Goal: Navigation & Orientation: Find specific page/section

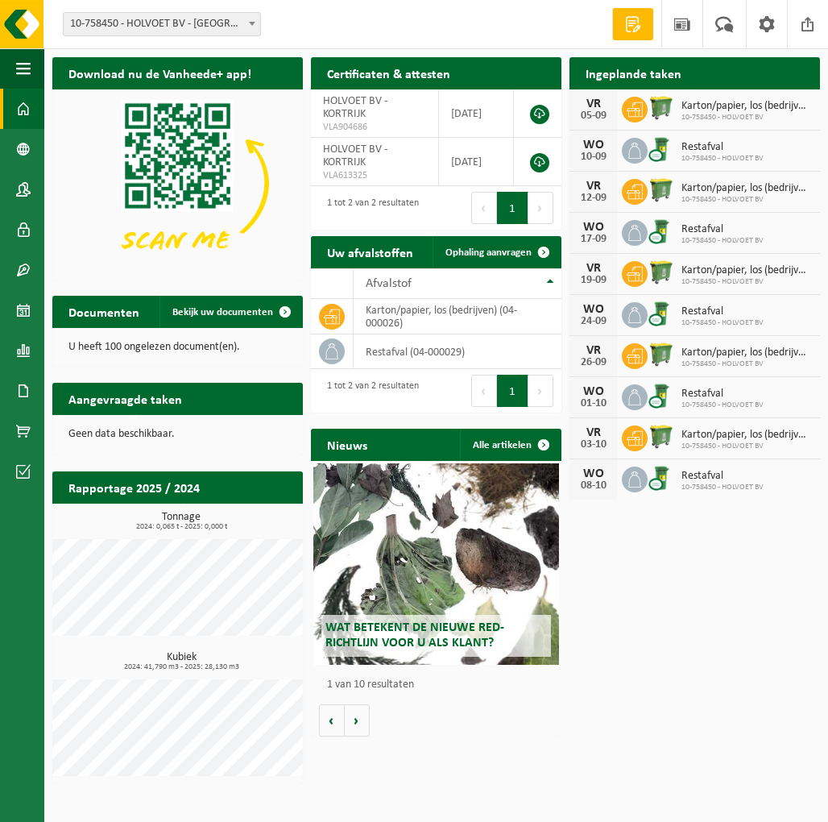
click at [639, 22] on span at bounding box center [633, 24] width 24 height 16
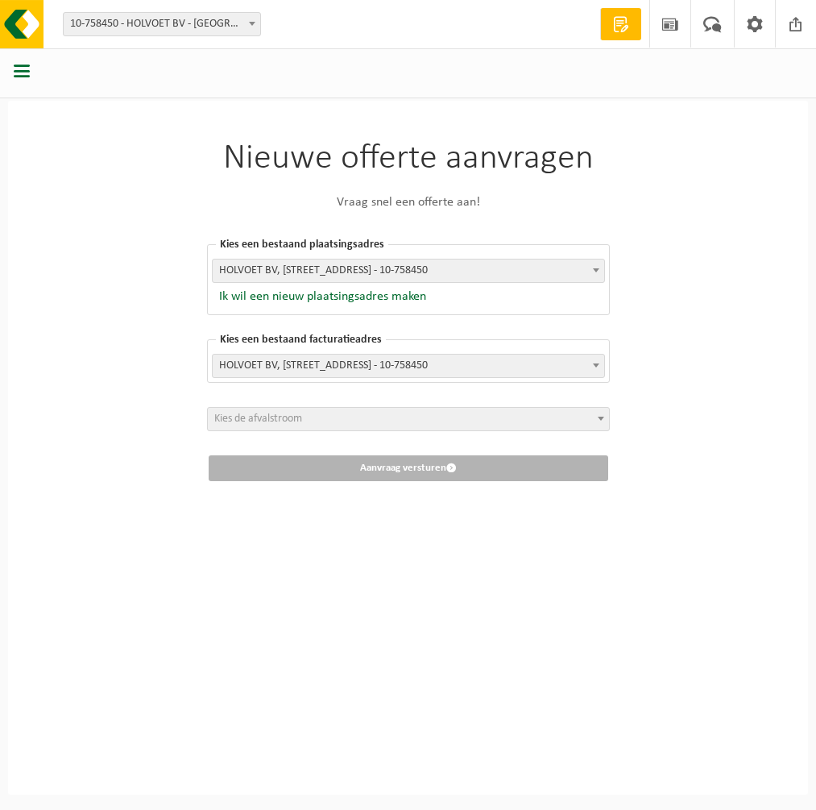
click at [0, 0] on img at bounding box center [0, 0] width 0 height 0
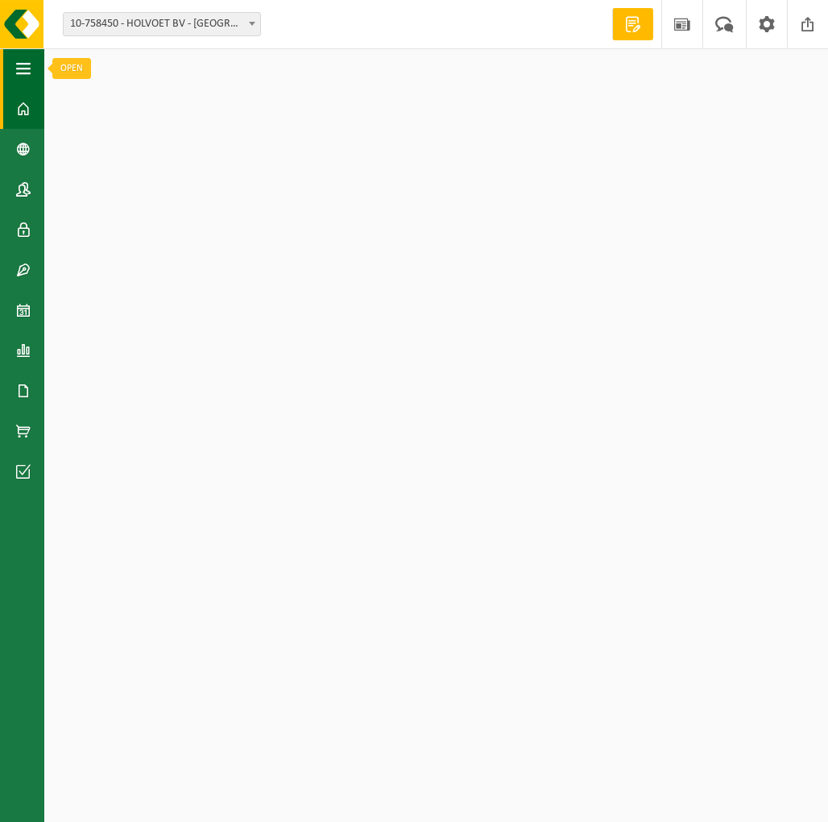
click at [35, 78] on button "Navigatie" at bounding box center [22, 68] width 44 height 40
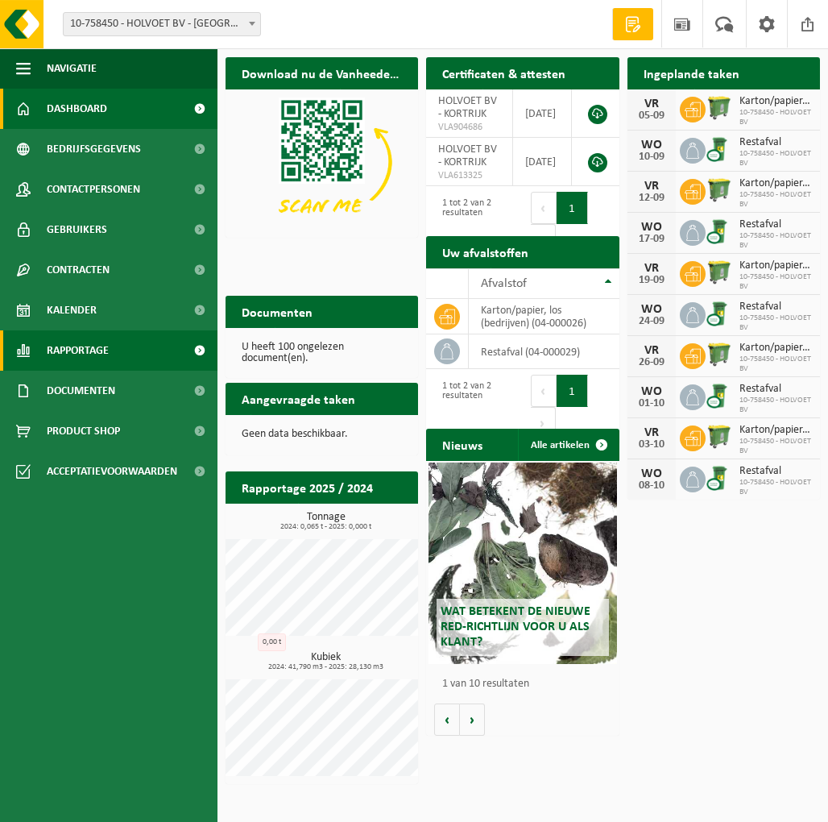
click at [112, 351] on link "Rapportage" at bounding box center [109, 350] width 218 height 40
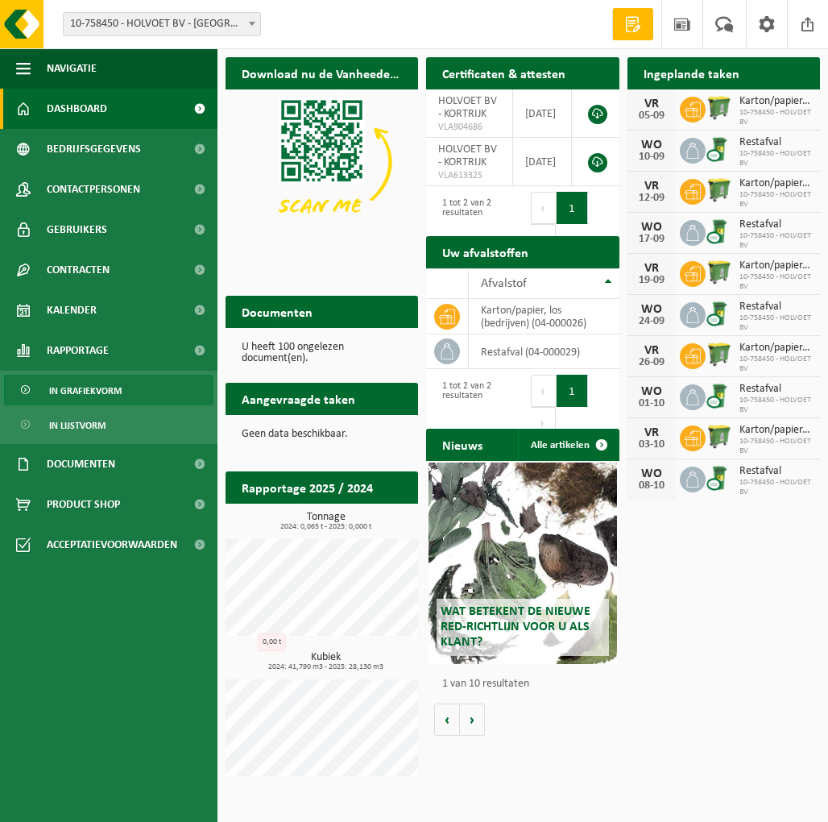
click at [103, 388] on span "In grafiekvorm" at bounding box center [85, 391] width 73 height 31
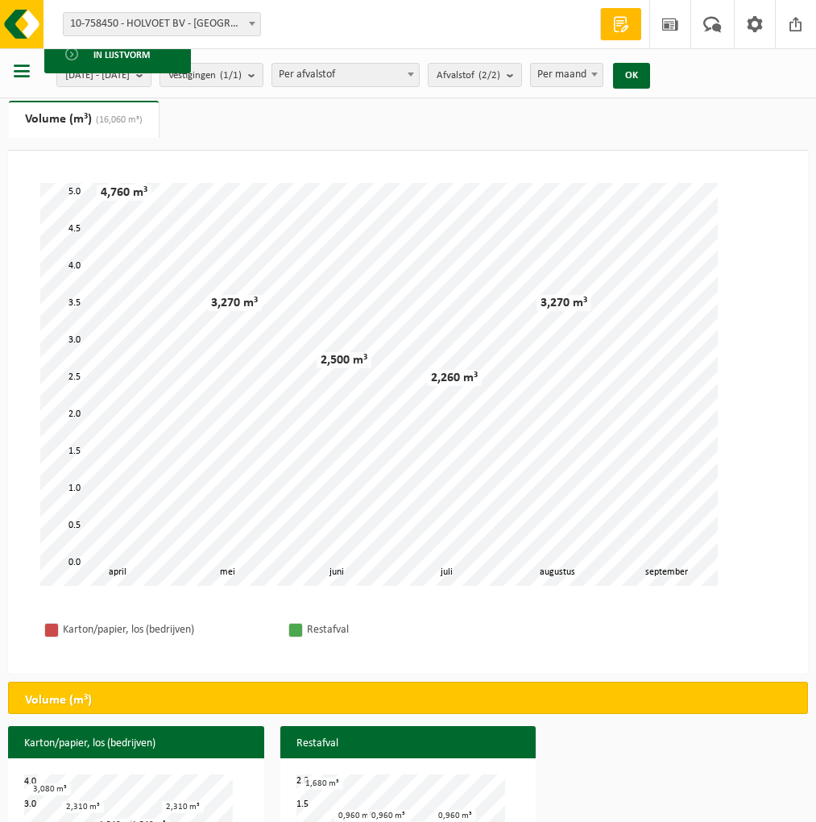
click at [27, 269] on span at bounding box center [20, 270] width 15 height 40
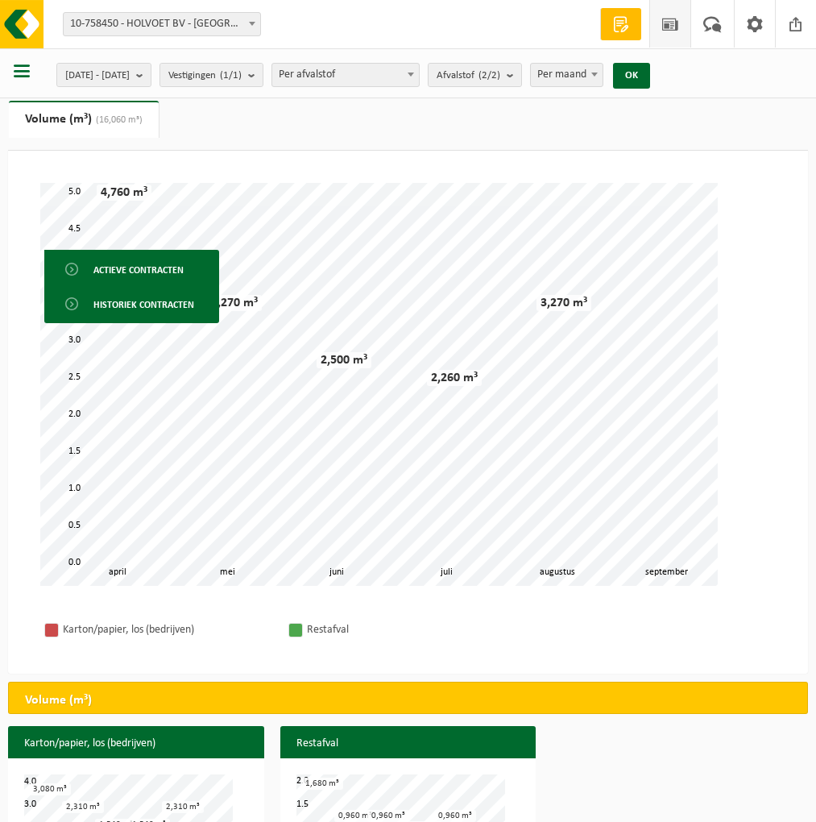
click at [682, 25] on span at bounding box center [670, 24] width 24 height 48
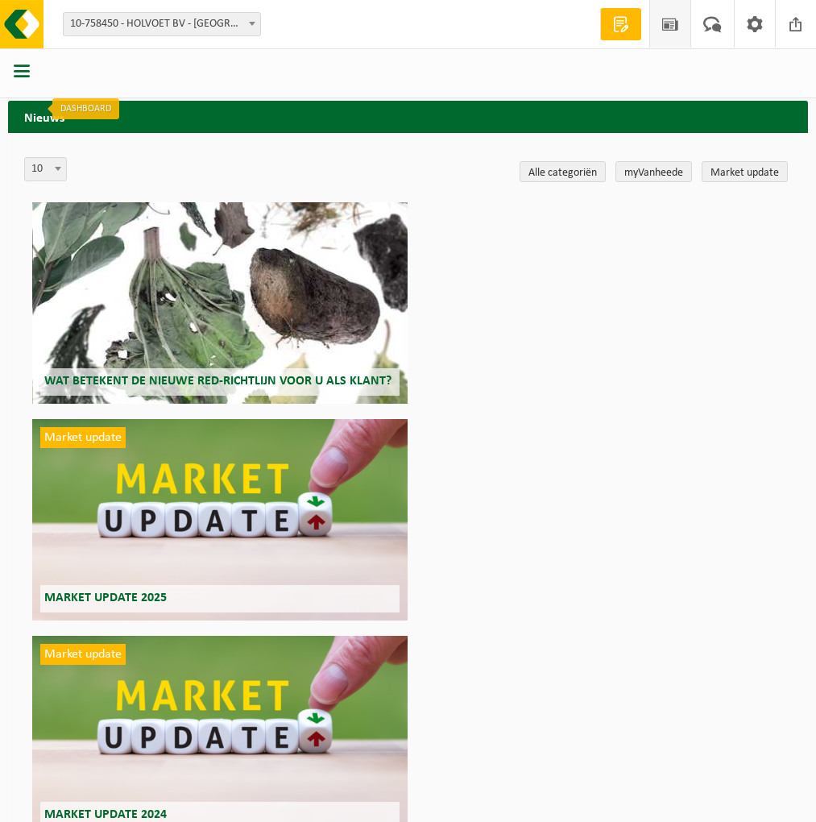
click at [0, 99] on link "Dashboard" at bounding box center [0, 109] width 0 height 40
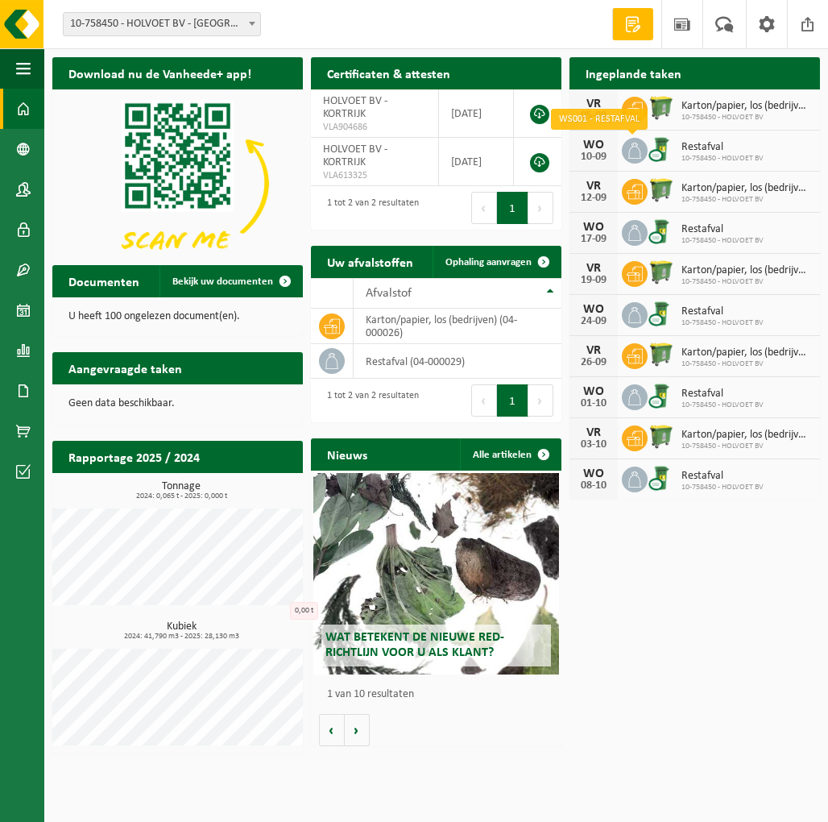
click at [629, 148] on icon at bounding box center [635, 151] width 16 height 16
click at [666, 151] on img at bounding box center [661, 148] width 27 height 27
click at [658, 153] on img at bounding box center [661, 148] width 27 height 27
